Goal: Information Seeking & Learning: Learn about a topic

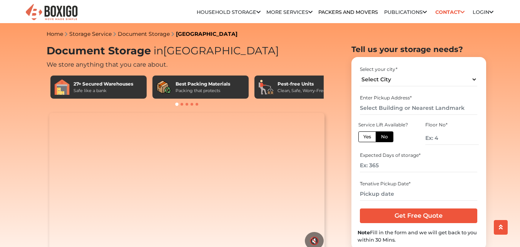
scroll to position [191, 0]
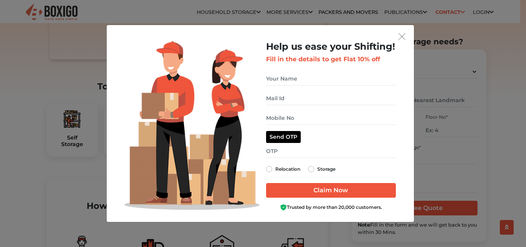
click at [404, 37] on img "get free quote dialog" at bounding box center [401, 36] width 7 height 7
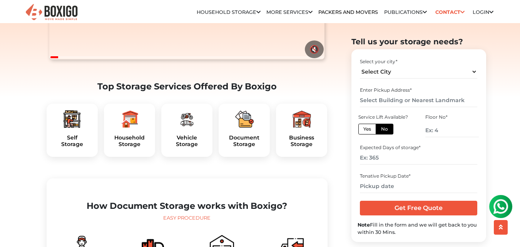
scroll to position [0, 0]
click at [475, 69] on select "Select City Bangalore Bengaluru Bhopal Bhubaneswar Chennai Coimbatore Cuttack D…" at bounding box center [418, 71] width 117 height 13
click at [469, 72] on select "Select City Bangalore Bengaluru Bhopal Bhubaneswar Chennai Coimbatore Cuttack D…" at bounding box center [418, 71] width 117 height 13
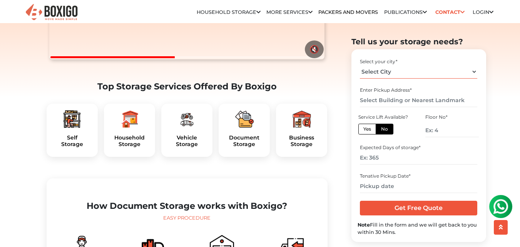
select select "[GEOGRAPHIC_DATA]"
click at [360, 65] on select "Select City Bangalore Bengaluru Bhopal Bhubaneswar Chennai Coimbatore Cuttack D…" at bounding box center [418, 71] width 117 height 13
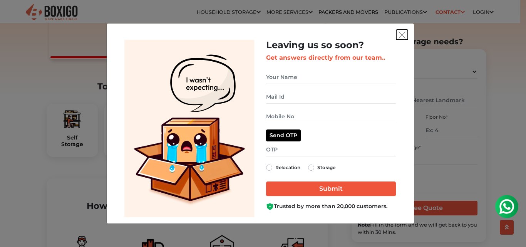
click at [401, 32] on img "get free quote dialog" at bounding box center [401, 35] width 7 height 7
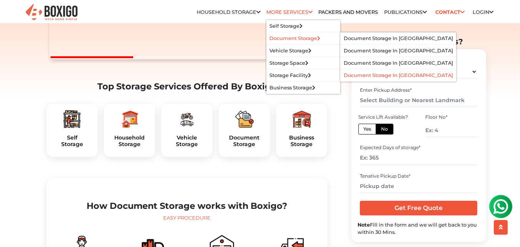
click at [386, 72] on li "Document Storage in [GEOGRAPHIC_DATA]" at bounding box center [398, 75] width 115 height 12
click at [383, 75] on link "Document Storage in [GEOGRAPHIC_DATA]" at bounding box center [398, 75] width 109 height 6
click at [376, 74] on link "Document Storage in [GEOGRAPHIC_DATA]" at bounding box center [398, 75] width 109 height 6
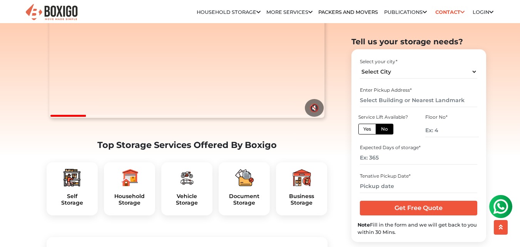
scroll to position [149, 0]
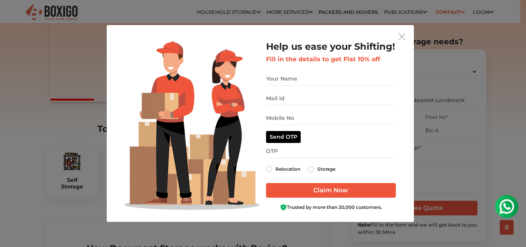
drag, startPoint x: 522, startPoint y: 14, endPoint x: 521, endPoint y: 32, distance: 17.7
click at [404, 37] on img "get free quote dialog" at bounding box center [401, 36] width 7 height 7
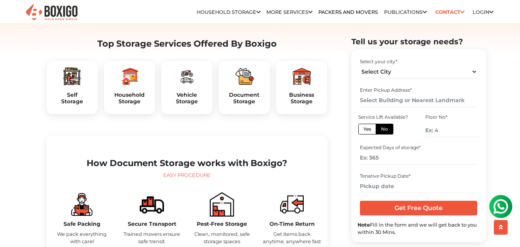
scroll to position [0, 0]
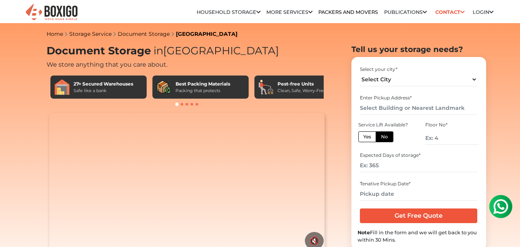
click at [181, 104] on span at bounding box center [181, 104] width 3 height 3
click at [190, 104] on div at bounding box center [187, 104] width 281 height 8
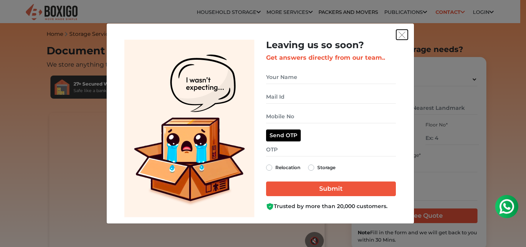
click at [403, 34] on img "get free quote dialog" at bounding box center [401, 35] width 7 height 7
